Goal: Find specific page/section

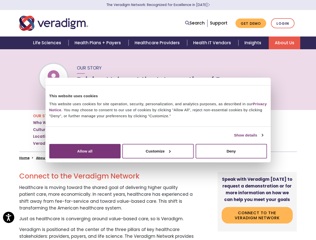
click at [234, 139] on link "Show details" at bounding box center [248, 135] width 29 height 6
click at [0, 0] on div "Necessary cookies help make a website usable by enabling basic functions like p…" at bounding box center [0, 0] width 0 height 0
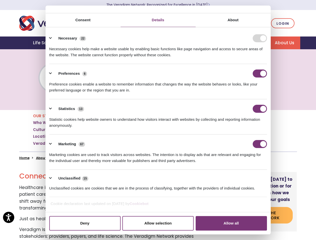
click at [196, 23] on link "Search" at bounding box center [195, 23] width 20 height 7
click at [196, 23] on li "Search" at bounding box center [195, 24] width 20 height 10
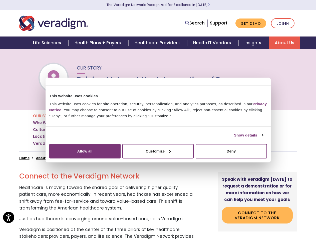
click at [234, 139] on link "Show details" at bounding box center [248, 135] width 29 height 6
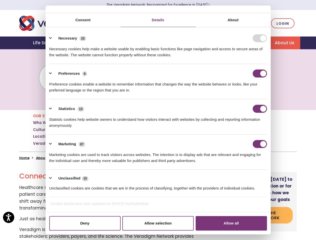
click at [277, 194] on body "Accessibility Screen-Reader Guide, Feedback, and Issue Reporting | New window C…" at bounding box center [158, 169] width 316 height 240
click at [196, 23] on link "Search" at bounding box center [195, 23] width 20 height 7
click at [196, 23] on li "Search" at bounding box center [195, 24] width 20 height 10
